Goal: Task Accomplishment & Management: Use online tool/utility

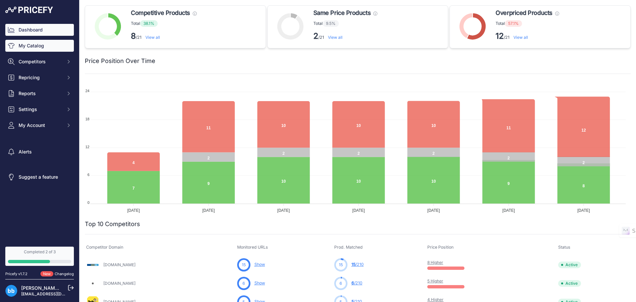
click at [40, 48] on link "My Catalog" at bounding box center [39, 46] width 69 height 12
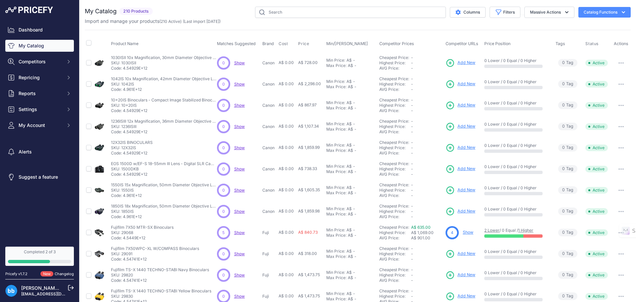
click at [621, 13] on icon "button" at bounding box center [623, 12] width 7 height 7
click at [585, 49] on link "Batch Upload" at bounding box center [593, 50] width 74 height 12
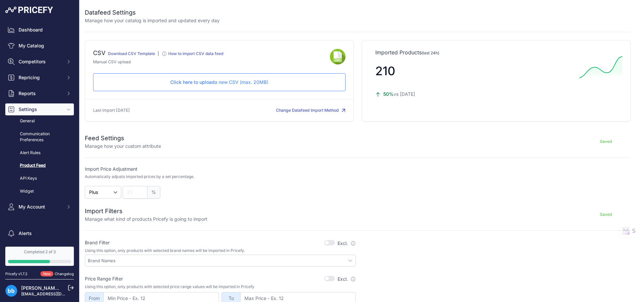
click at [206, 83] on span "Click here to upload" at bounding box center [192, 82] width 44 height 6
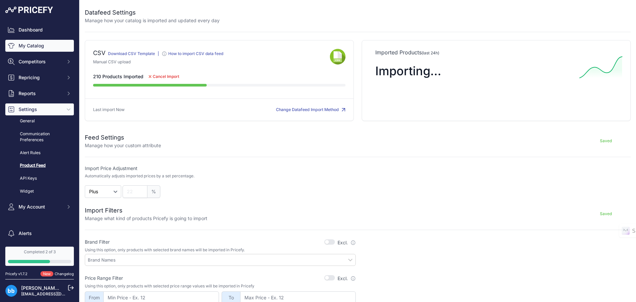
click at [37, 51] on link "My Catalog" at bounding box center [39, 46] width 69 height 12
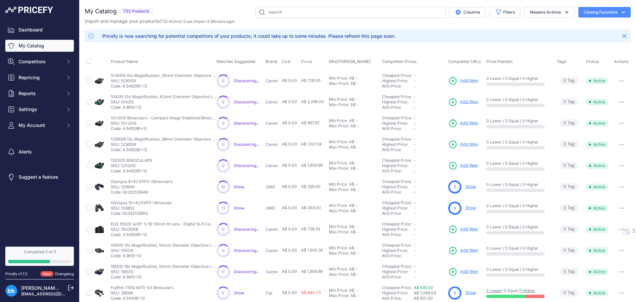
scroll to position [114, 0]
